Goal: Register for event/course

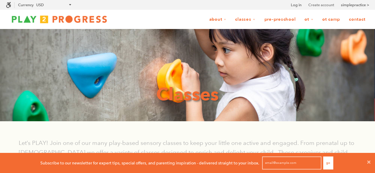
click at [318, 5] on link "Create account" at bounding box center [321, 5] width 26 height 6
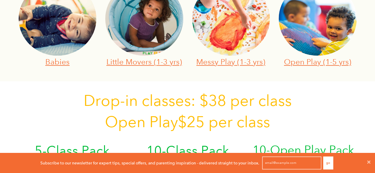
scroll to position [5, 5]
click at [61, 60] on link "Babies" at bounding box center [57, 61] width 24 height 9
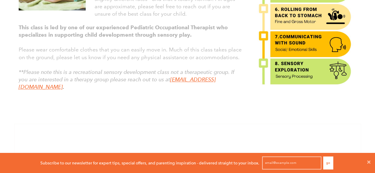
scroll to position [325, 0]
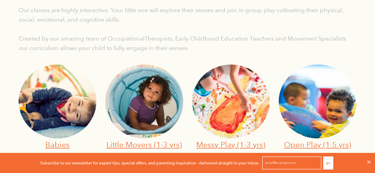
scroll to position [167, 0]
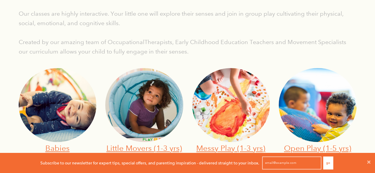
click at [57, 119] on img at bounding box center [58, 105] width 78 height 74
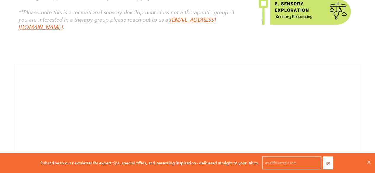
scroll to position [358, 0]
